Goal: Transaction & Acquisition: Download file/media

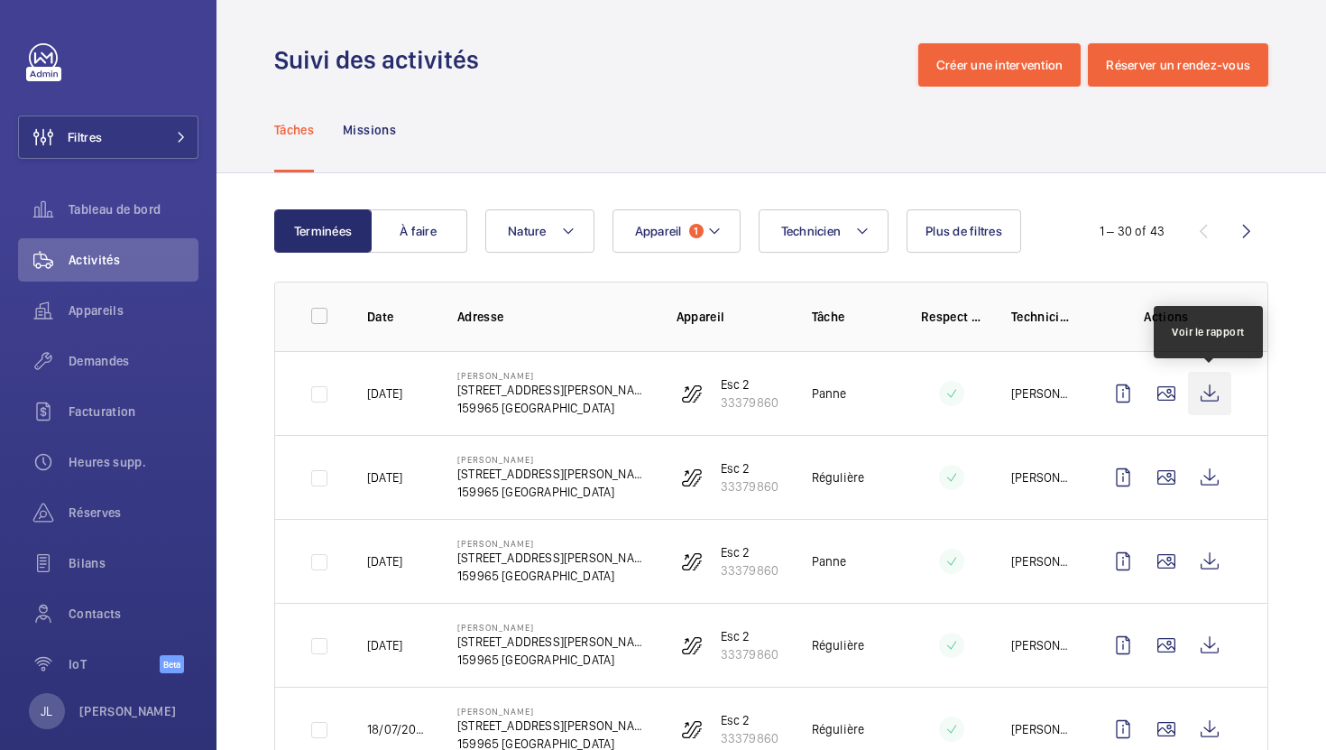
click at [1204, 384] on wm-front-icon-button at bounding box center [1209, 393] width 43 height 43
